Goal: Task Accomplishment & Management: Use online tool/utility

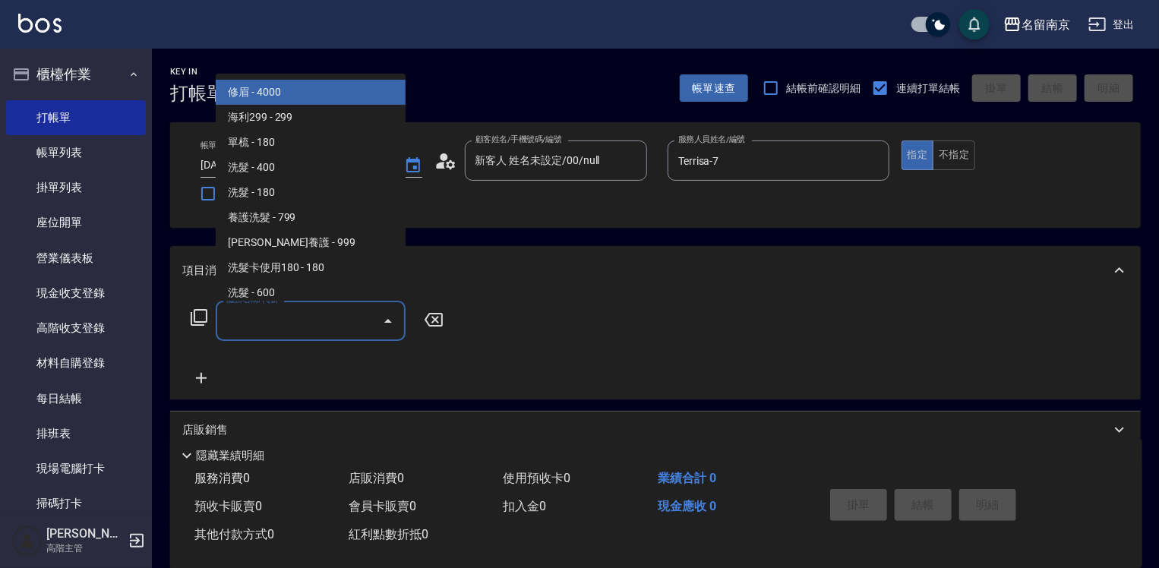
drag, startPoint x: 328, startPoint y: 323, endPoint x: 645, endPoint y: 366, distance: 319.5
click at [346, 325] on input "服務名稱/代號" at bounding box center [298, 320] width 153 height 27
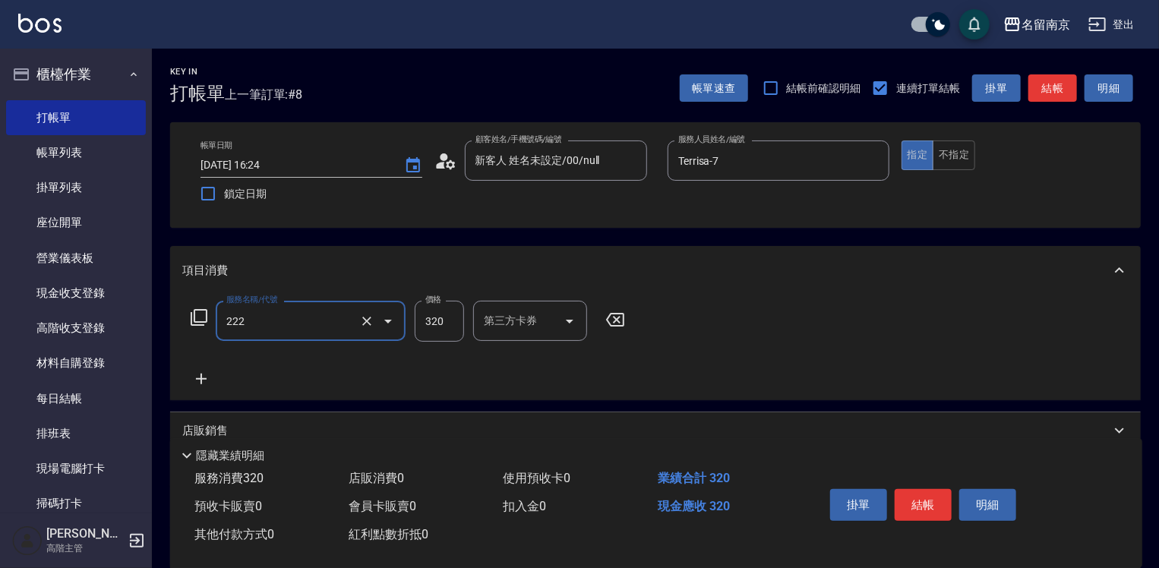
type input "洗髮卡使用320(222)"
type input "350"
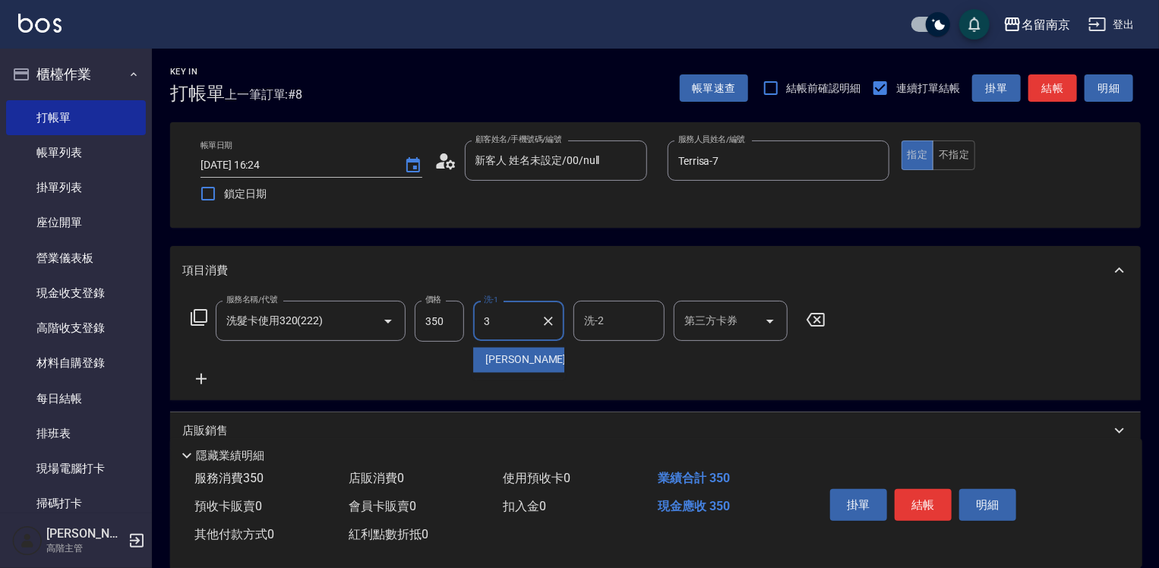
type input "[PERSON_NAME]-3"
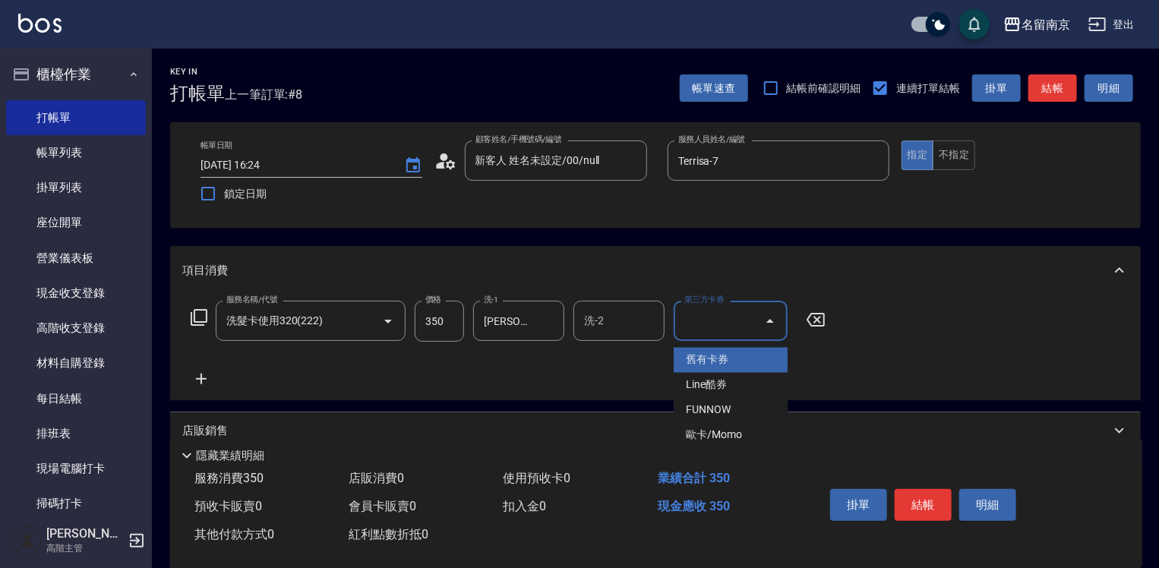
click at [713, 325] on input "第三方卡券" at bounding box center [718, 320] width 77 height 27
click at [738, 355] on span "舊有卡券" at bounding box center [730, 360] width 114 height 25
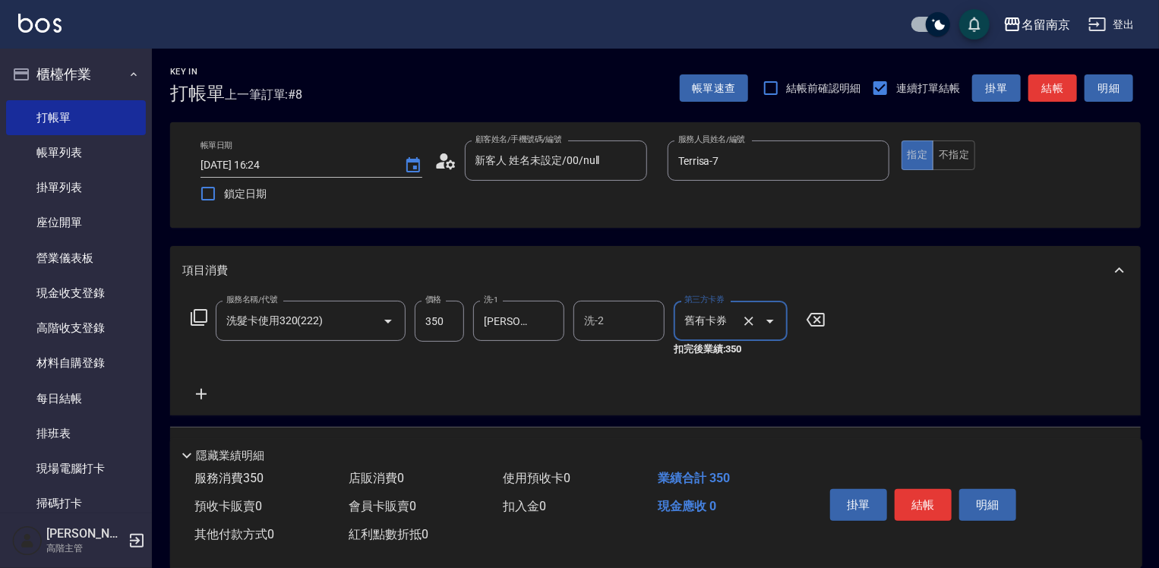
type input "舊有卡券"
click at [920, 490] on button "結帳" at bounding box center [922, 505] width 57 height 32
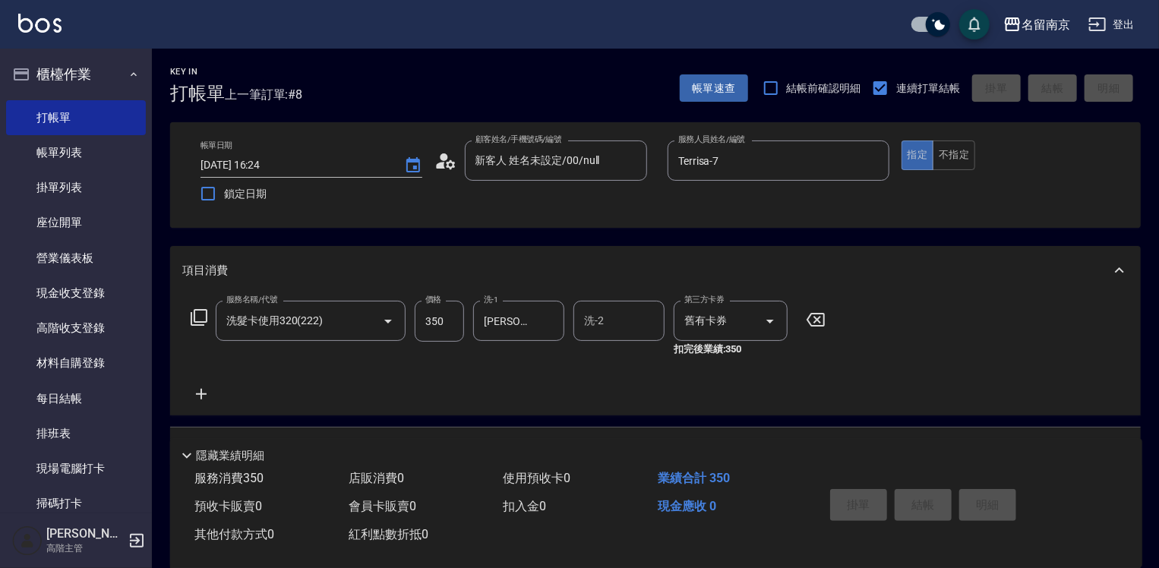
type input "[DATE] 17:52"
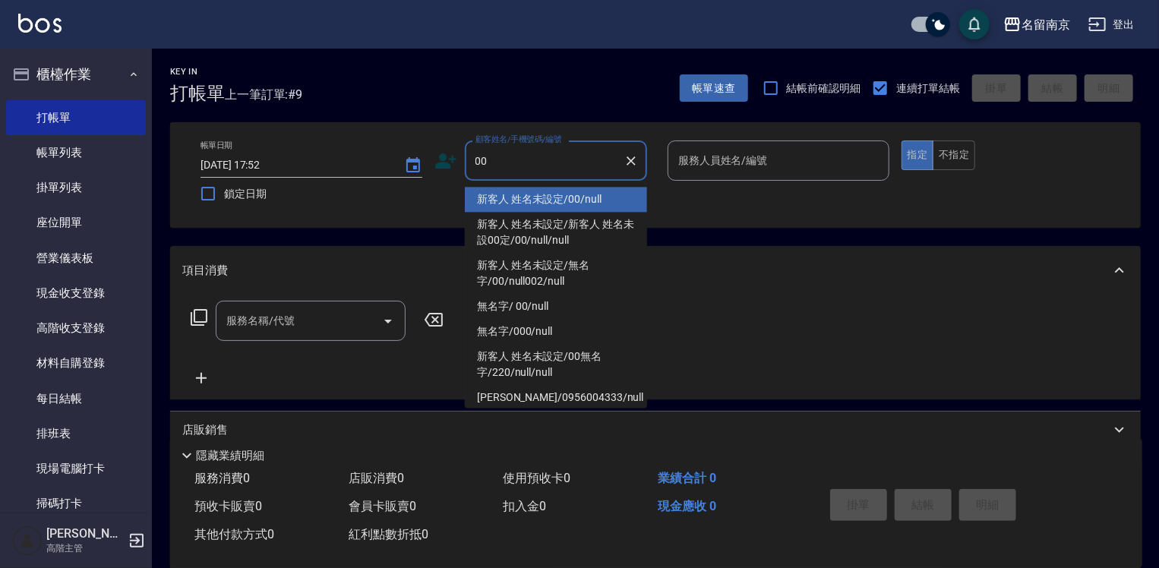
type input "新客人 姓名未設定/00/null"
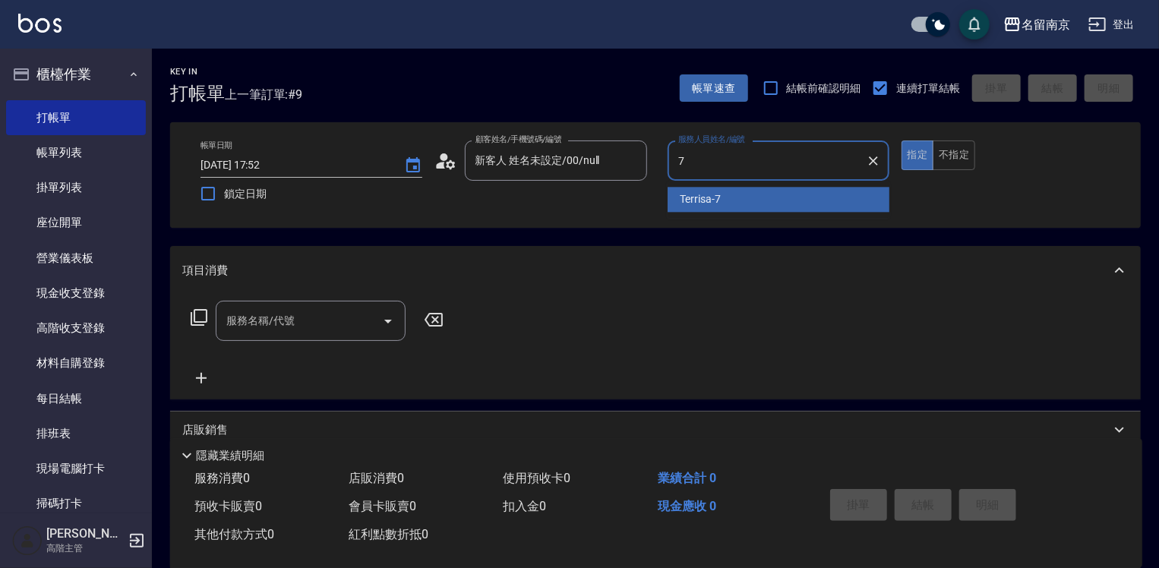
type input "Terrisa-7"
type button "true"
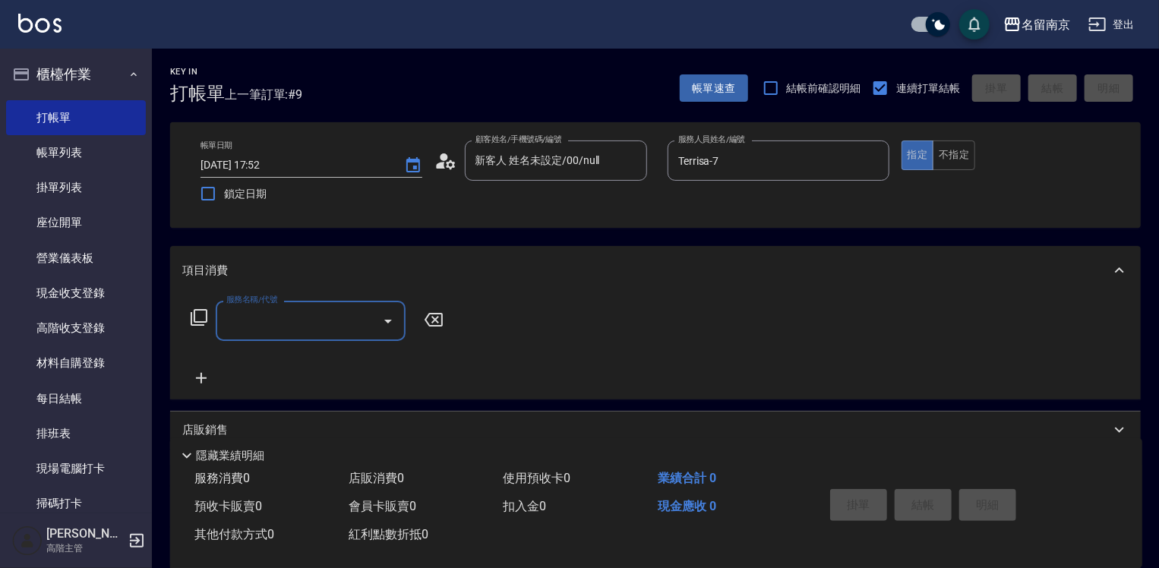
click at [352, 325] on input "服務名稱/代號" at bounding box center [298, 320] width 153 height 27
type input "洗髮卡使用320(222)"
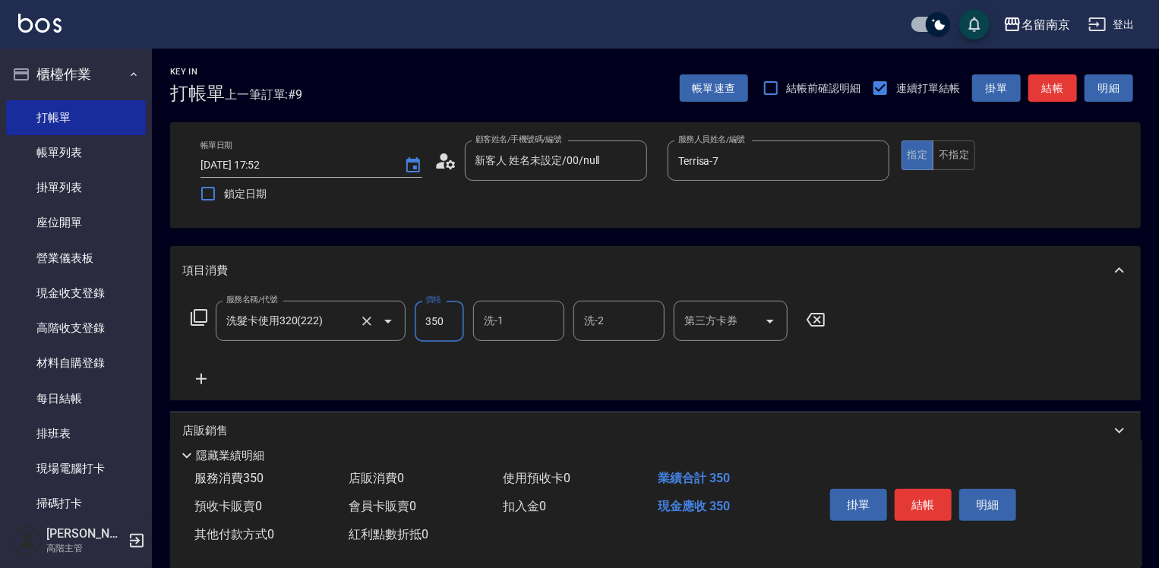
type input "350"
type input "[PERSON_NAME]-2"
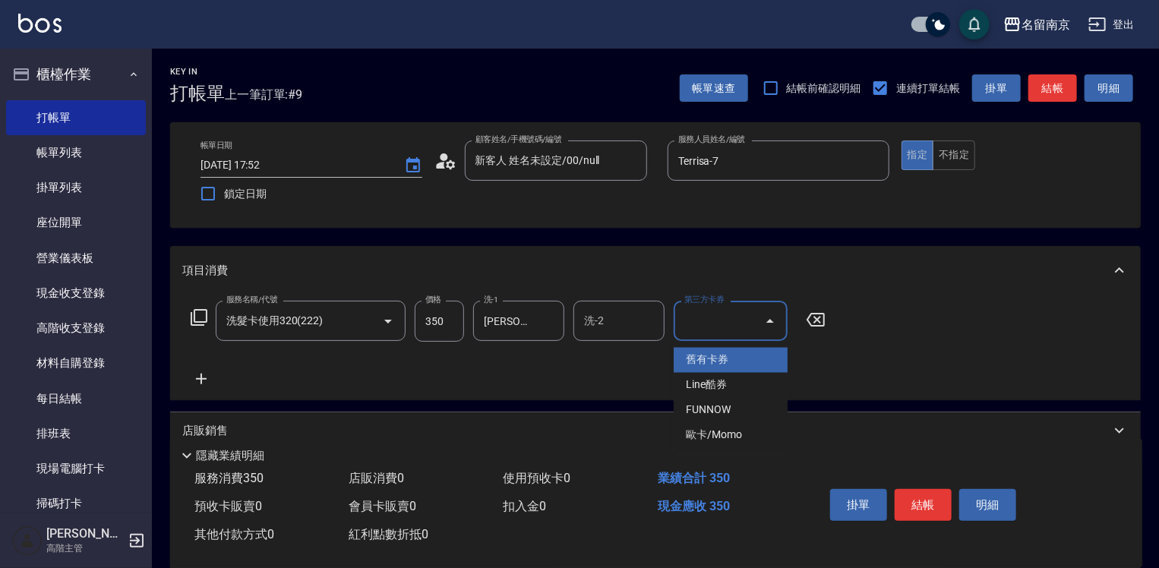
click at [714, 319] on input "第三方卡券" at bounding box center [718, 320] width 77 height 27
drag, startPoint x: 724, startPoint y: 342, endPoint x: 723, endPoint y: 352, distance: 9.1
click at [723, 349] on ul "舊有卡券 Line酷券 FUNNOW 歐卡/Momo" at bounding box center [730, 398] width 114 height 112
click at [723, 353] on span "舊有卡券" at bounding box center [730, 360] width 114 height 25
type input "舊有卡券"
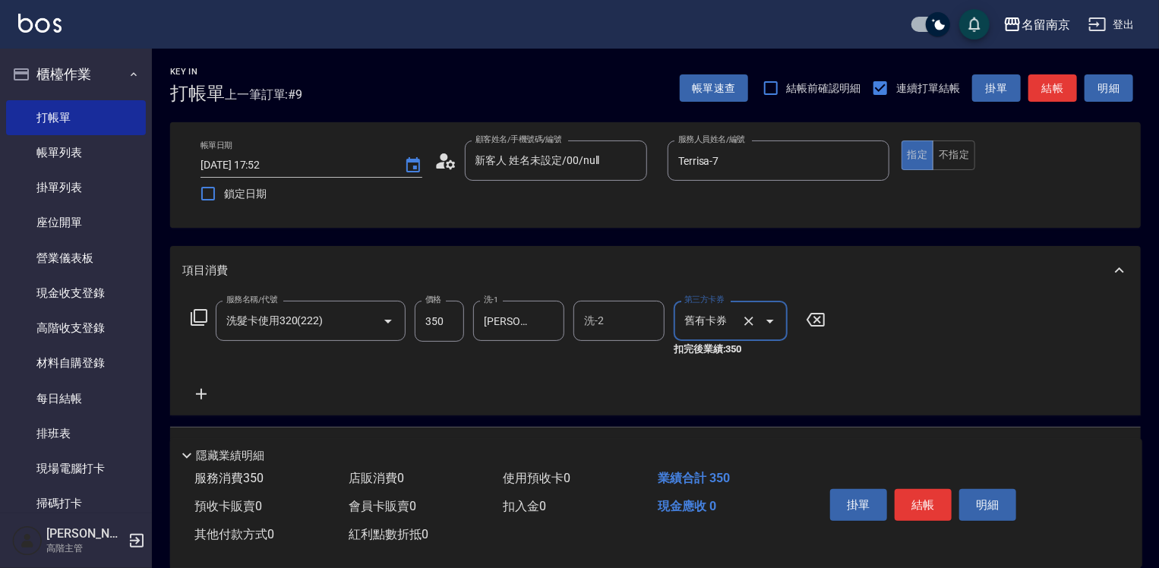
click at [201, 392] on icon at bounding box center [201, 394] width 38 height 18
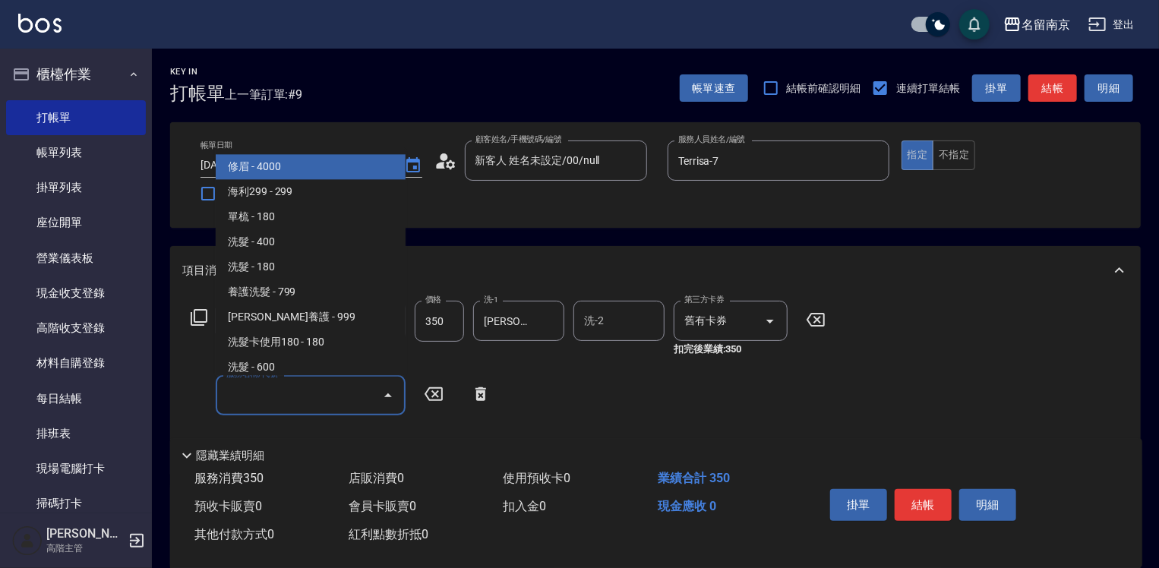
click at [286, 404] on input "服務名稱/代號" at bounding box center [298, 395] width 153 height 27
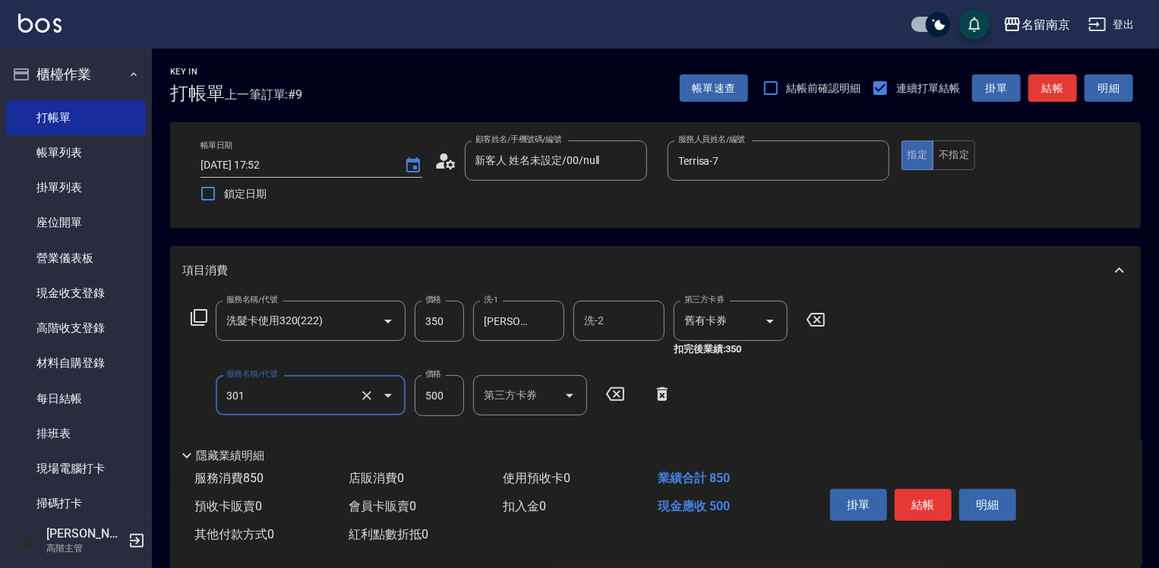
type input "剪髮(301)"
type input "400"
drag, startPoint x: 914, startPoint y: 495, endPoint x: 922, endPoint y: 502, distance: 10.2
click at [922, 501] on button "結帳" at bounding box center [922, 505] width 57 height 32
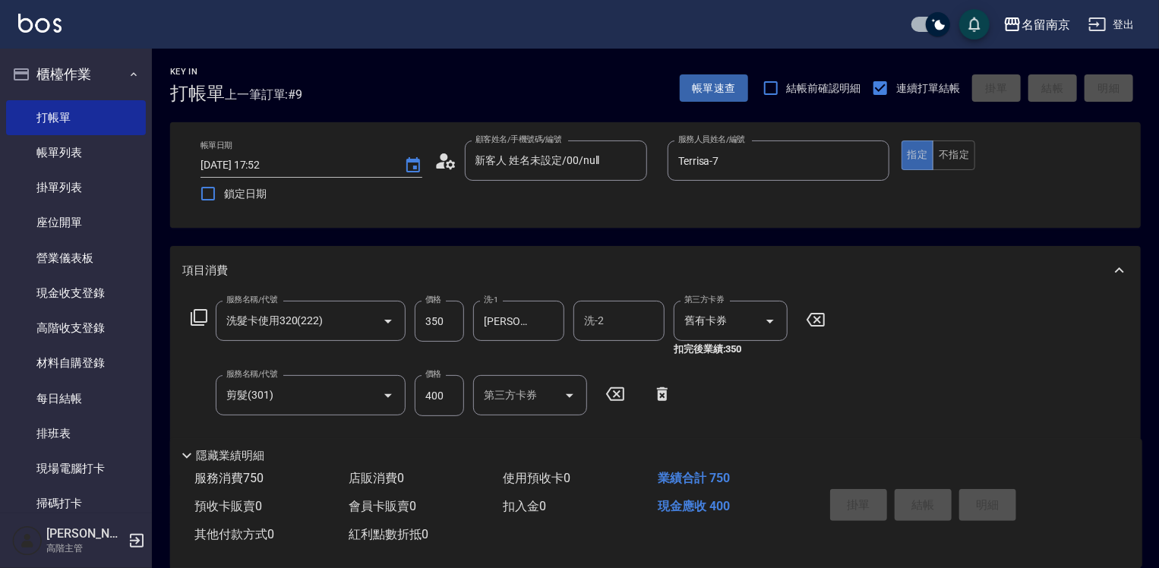
type input "[DATE] 18:02"
